Goal: Task Accomplishment & Management: Manage account settings

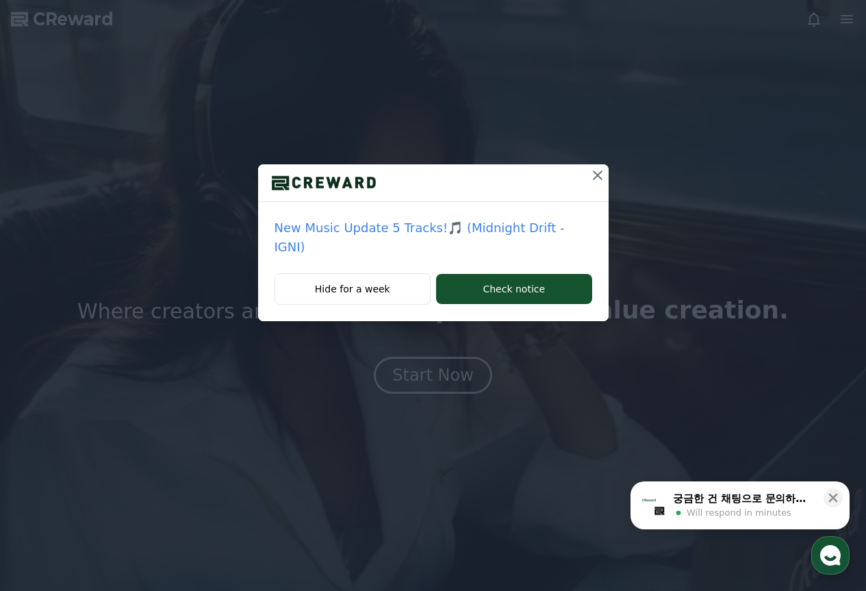
click at [431, 223] on p "New Music Update 5 Tracks!🎵 (Midnight Drift - IGNI)" at bounding box center [434, 237] width 318 height 38
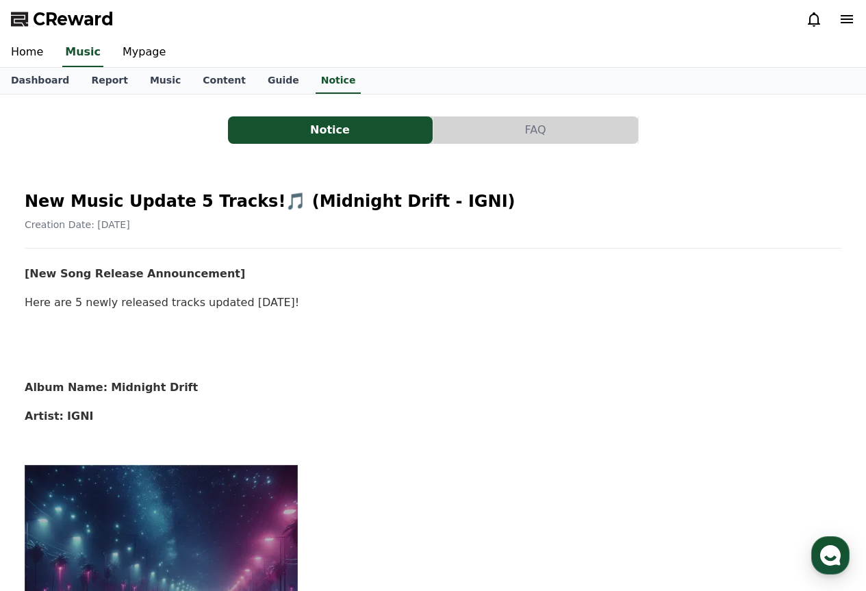
click at [817, 18] on icon at bounding box center [814, 19] width 12 height 14
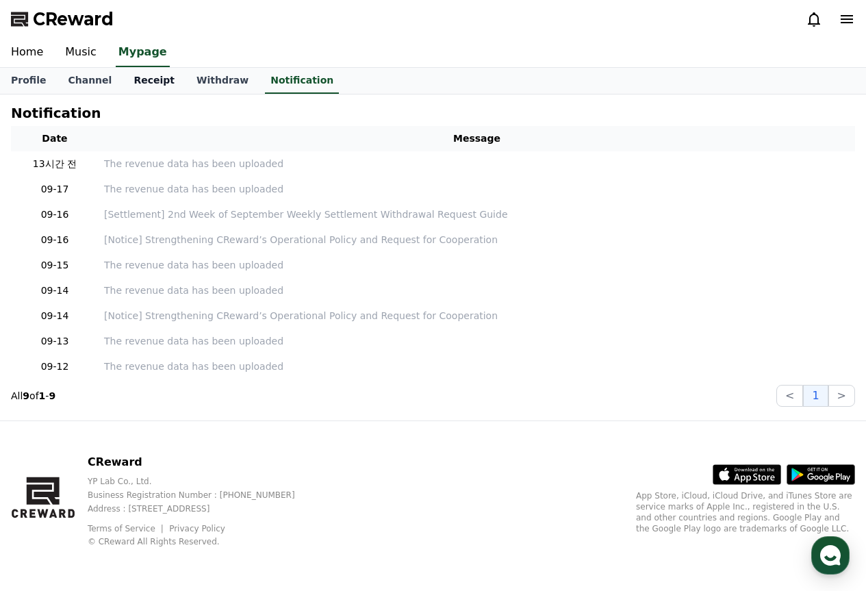
click at [135, 81] on link "Receipt" at bounding box center [154, 81] width 63 height 26
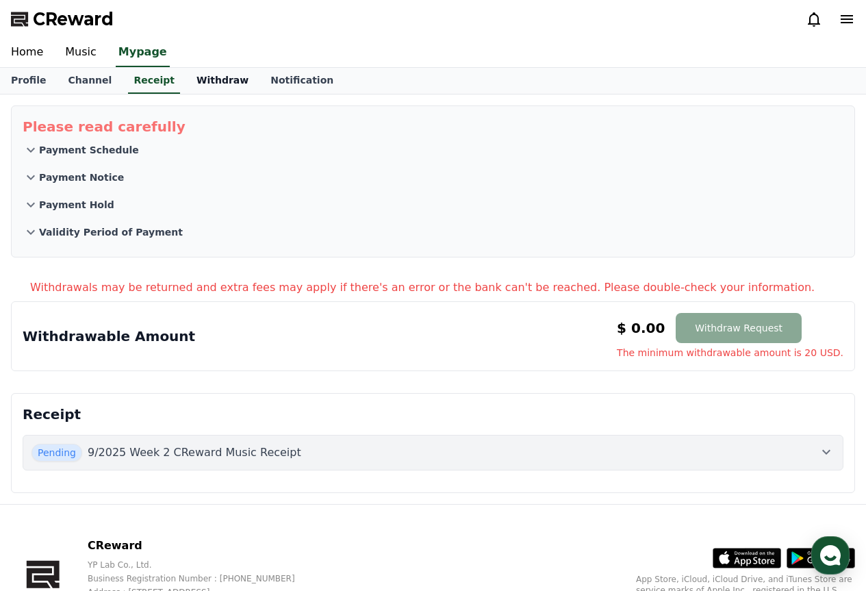
click at [196, 88] on link "Withdraw" at bounding box center [223, 81] width 74 height 26
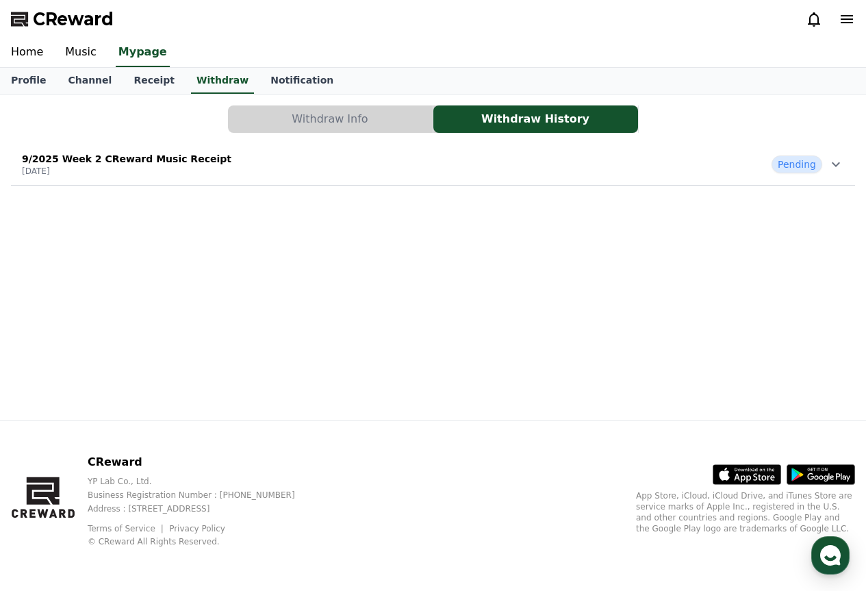
click at [242, 169] on div "9/2025 Week 2 CReward Music Receipt [DATE] Pending" at bounding box center [433, 165] width 844 height 36
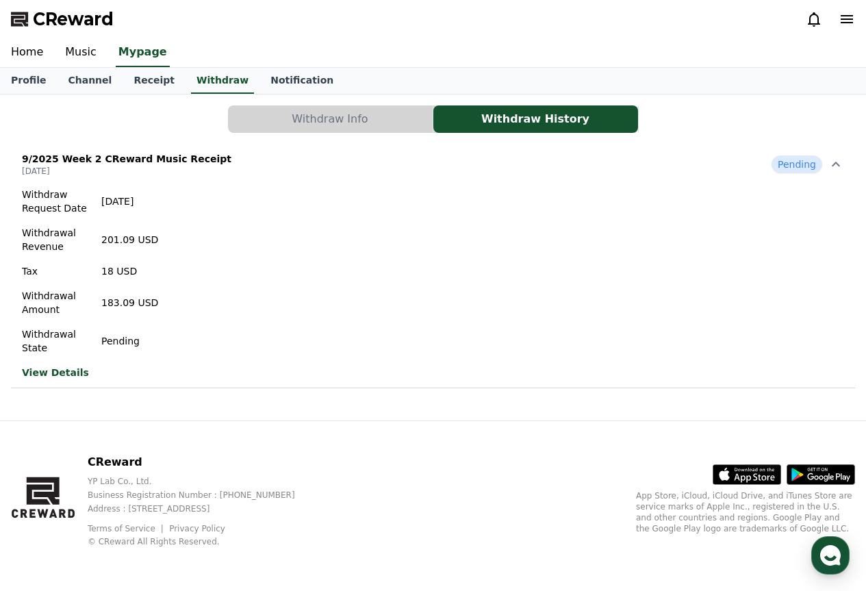
click at [55, 376] on link "View Details" at bounding box center [90, 373] width 136 height 14
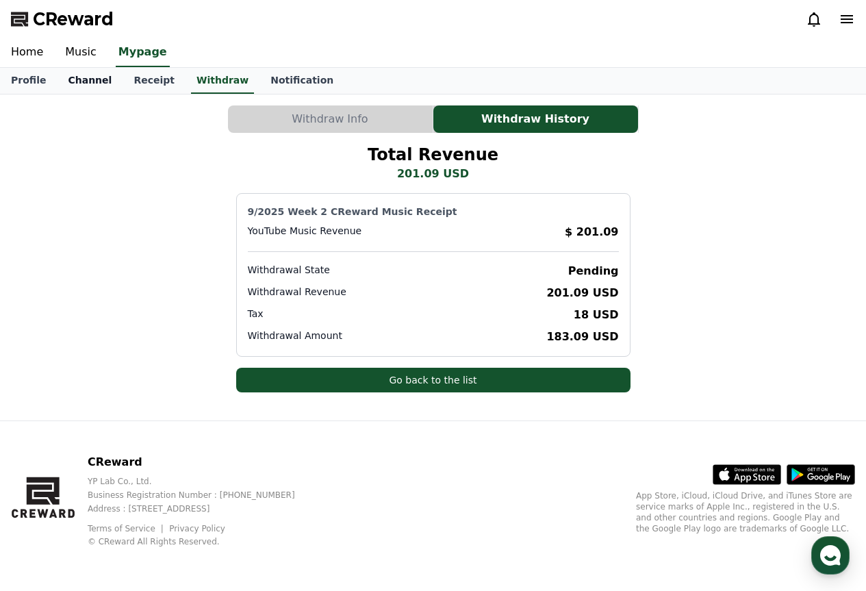
click at [85, 79] on link "Channel" at bounding box center [90, 81] width 66 height 26
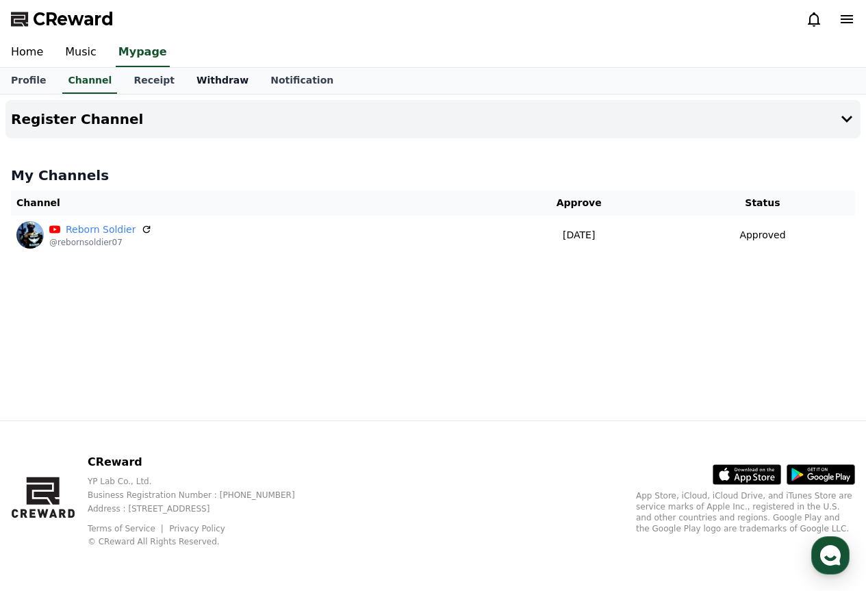
click at [216, 75] on link "Withdraw" at bounding box center [223, 81] width 74 height 26
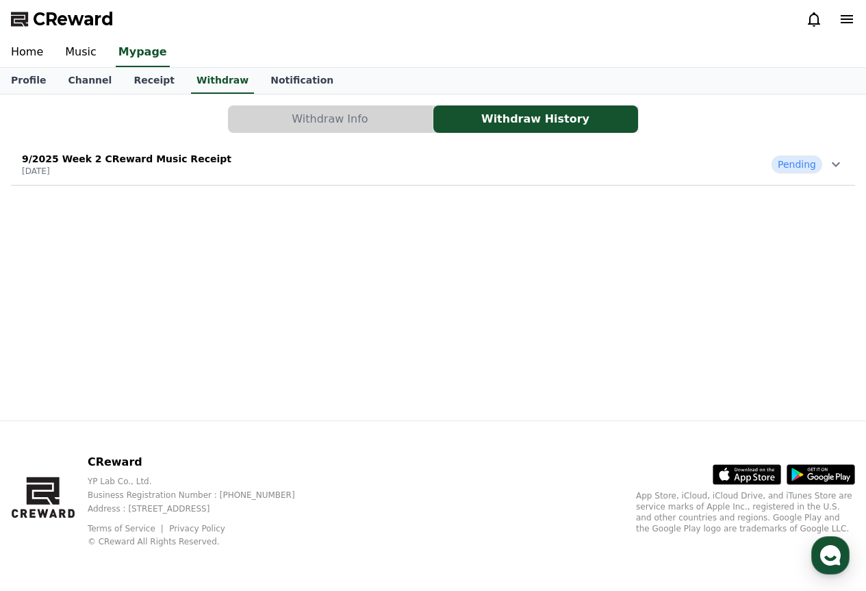
click at [426, 114] on button "Withdraw Info" at bounding box center [330, 118] width 205 height 27
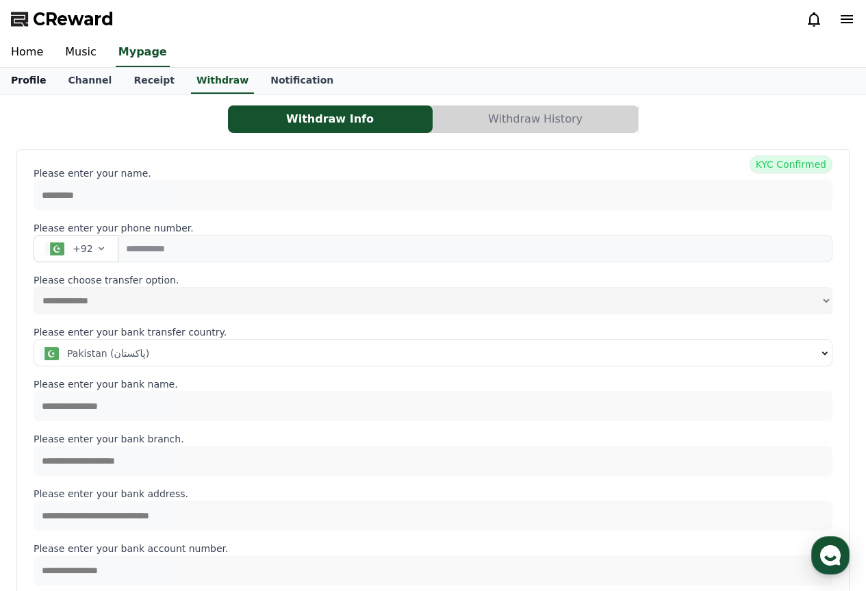
click at [23, 74] on link "Profile" at bounding box center [28, 81] width 57 height 26
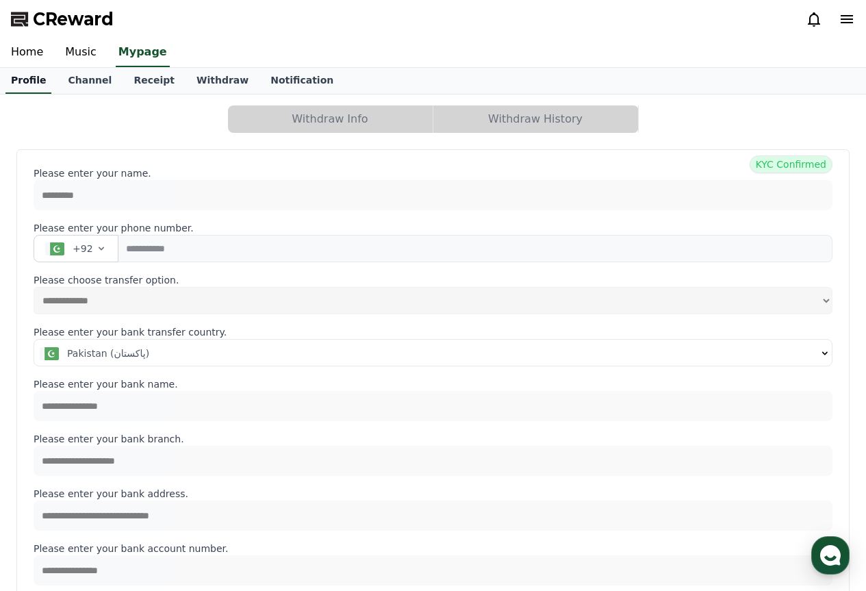
select select "**********"
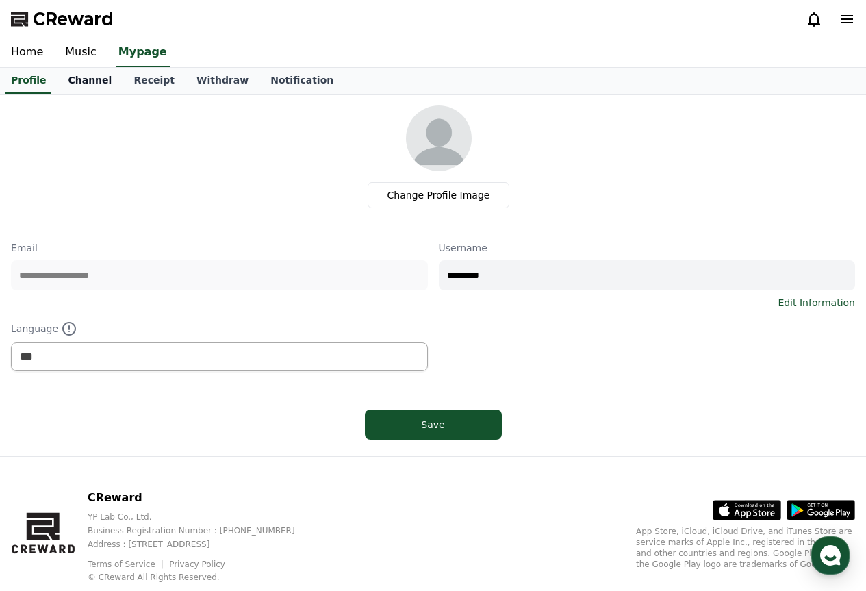
click at [72, 78] on link "Channel" at bounding box center [90, 81] width 66 height 26
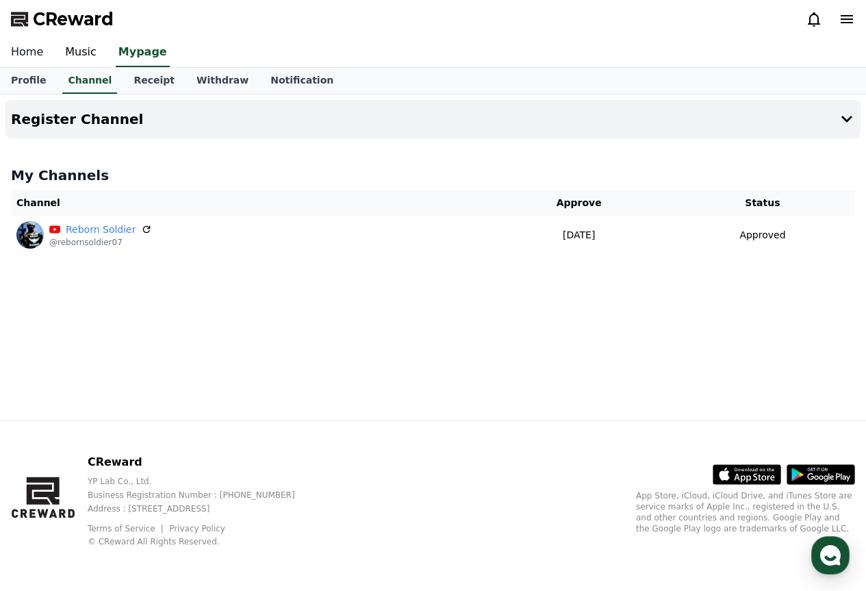
click at [37, 49] on link "Home" at bounding box center [27, 52] width 54 height 29
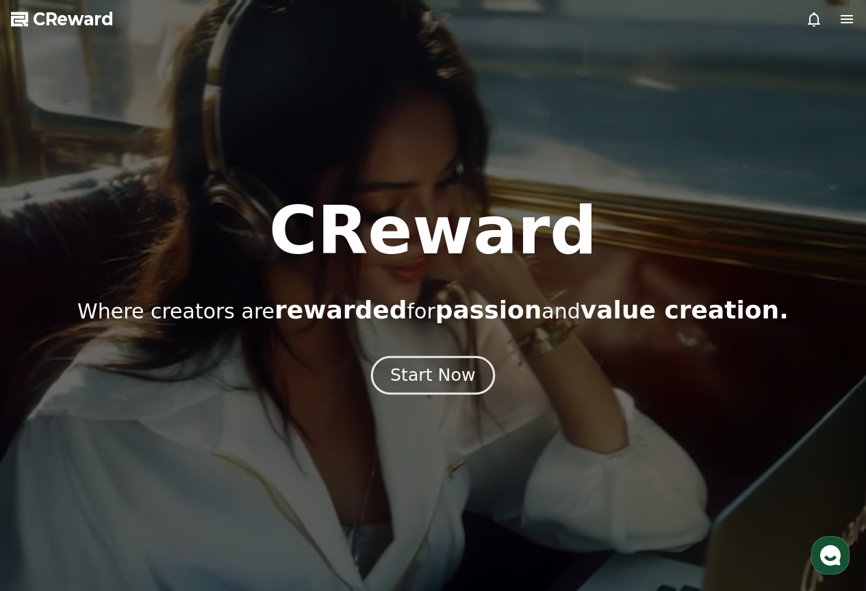
click at [435, 366] on div "Start Now" at bounding box center [432, 375] width 85 height 23
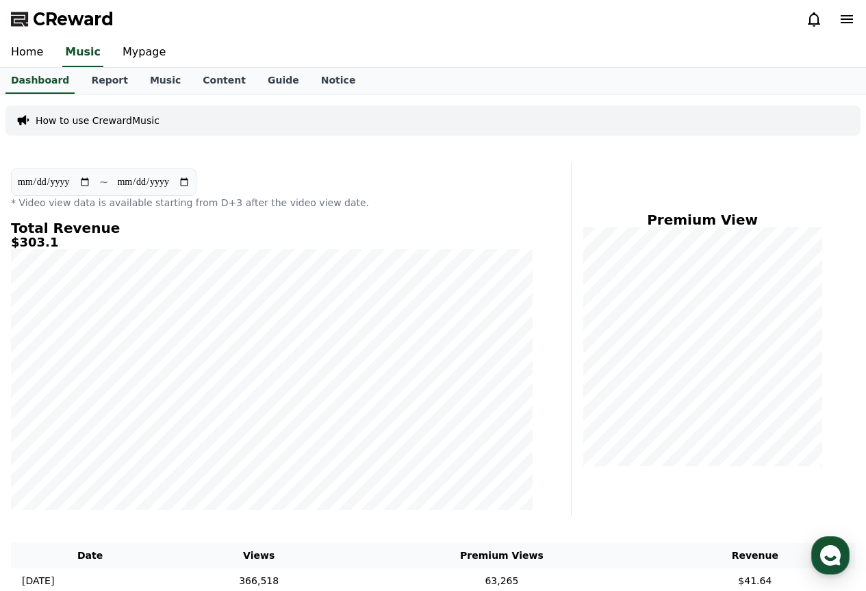
scroll to position [311, 0]
